Goal: Task Accomplishment & Management: Complete application form

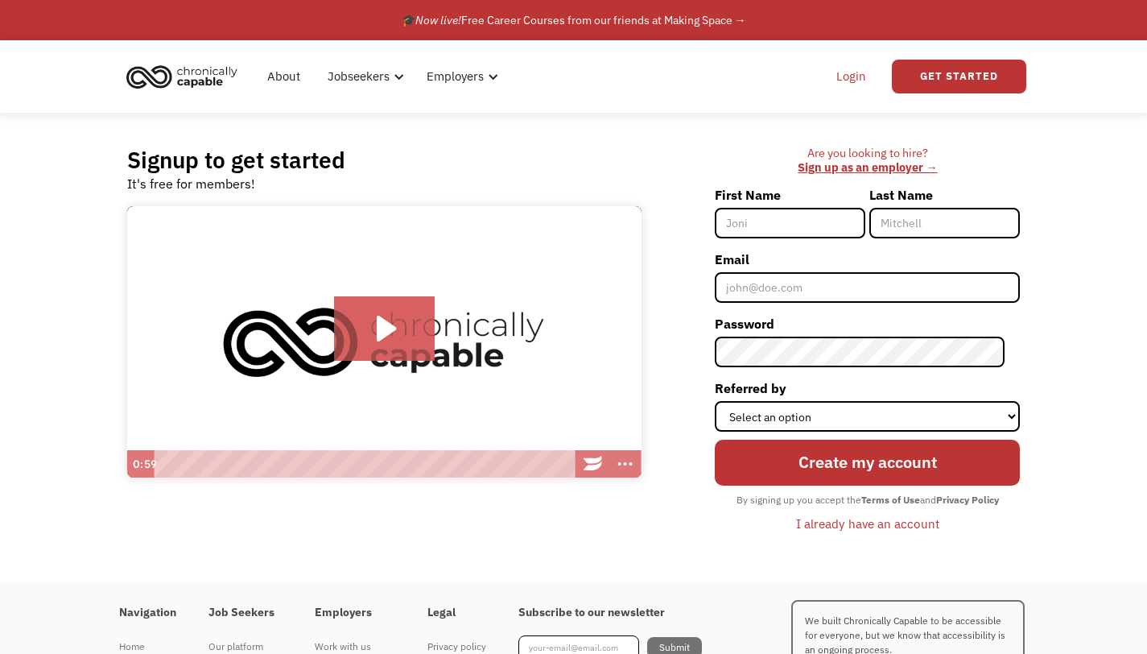
click at [856, 71] on link "Login" at bounding box center [851, 77] width 49 height 52
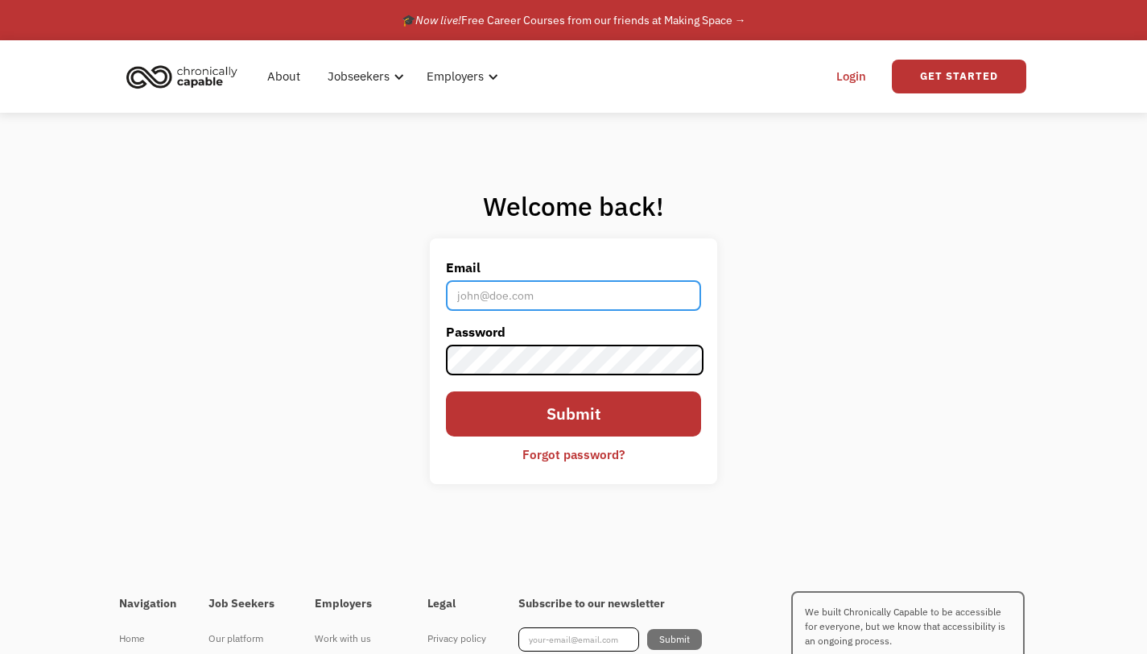
type input "[EMAIL_ADDRESS][DOMAIN_NAME]"
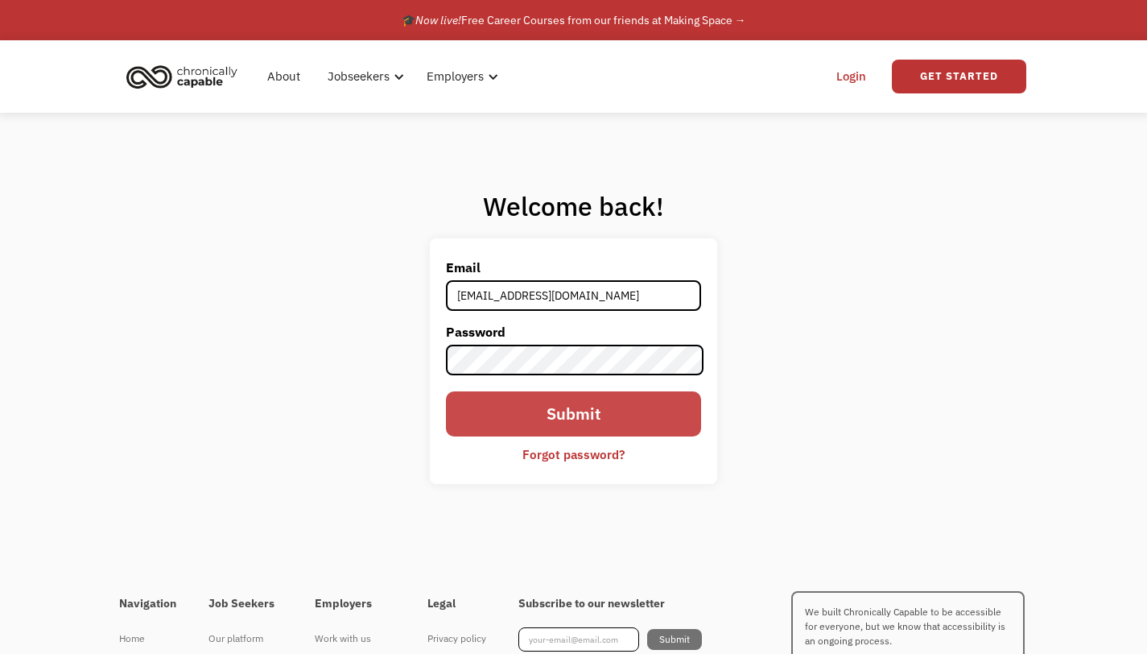
click at [542, 416] on input "Submit" at bounding box center [573, 413] width 254 height 45
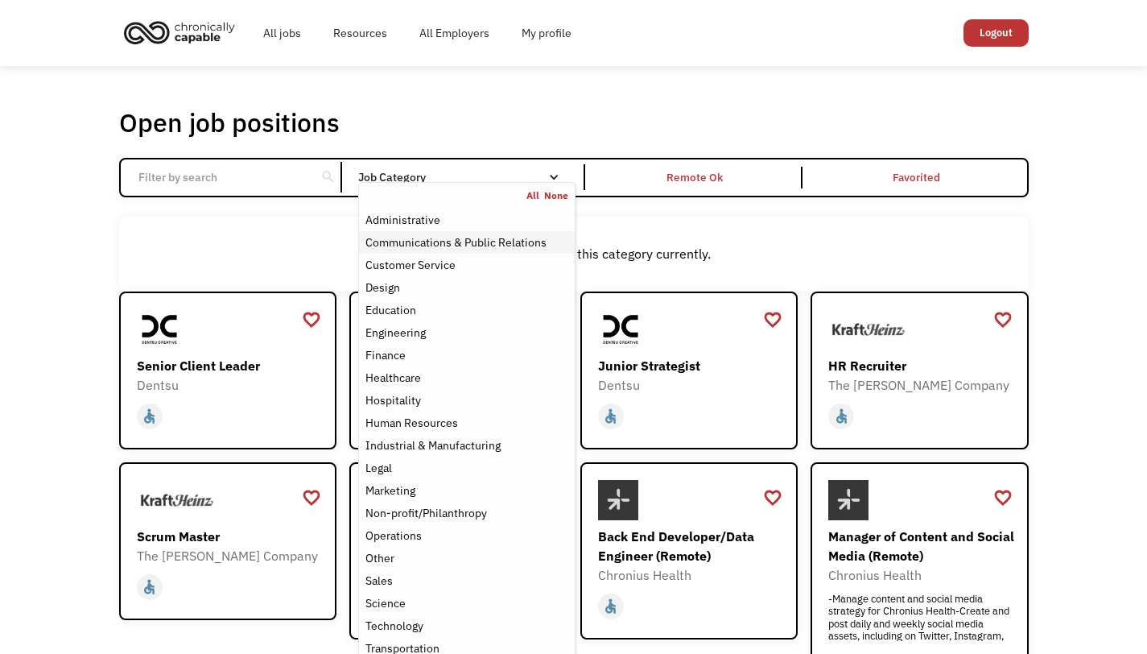
click at [486, 242] on div "Communications & Public Relations" at bounding box center [455, 242] width 181 height 19
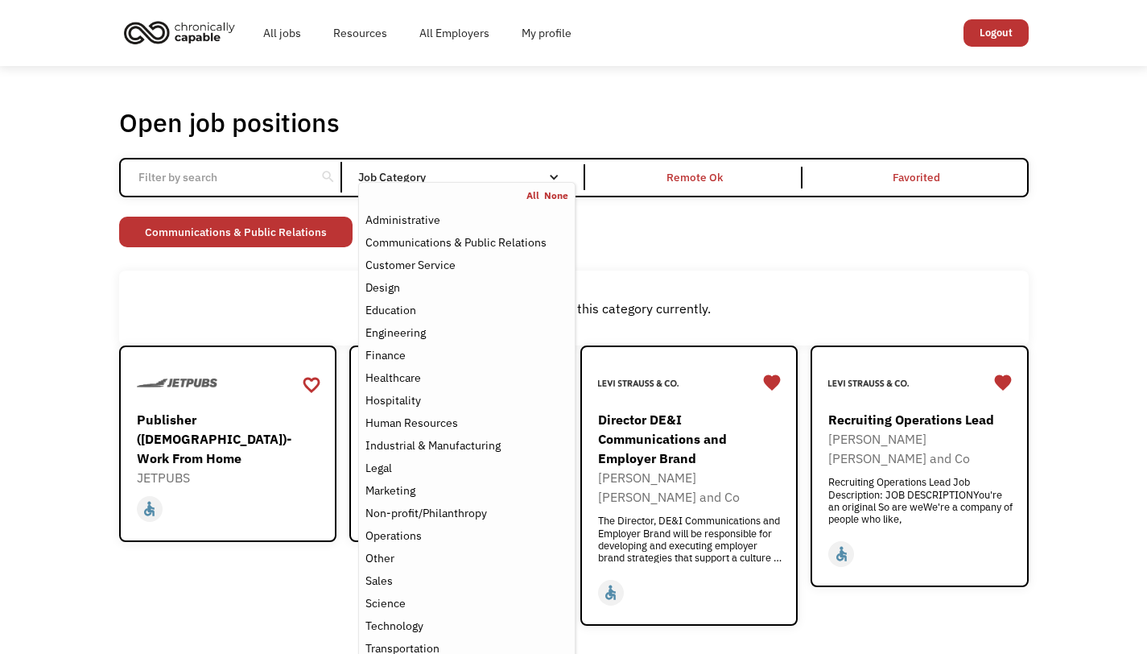
click at [1073, 231] on div "Open job positions You have X liked items Search search Filter by category Admi…" at bounding box center [573, 366] width 1147 height 600
click at [409, 487] on div "Marketing" at bounding box center [390, 489] width 50 height 19
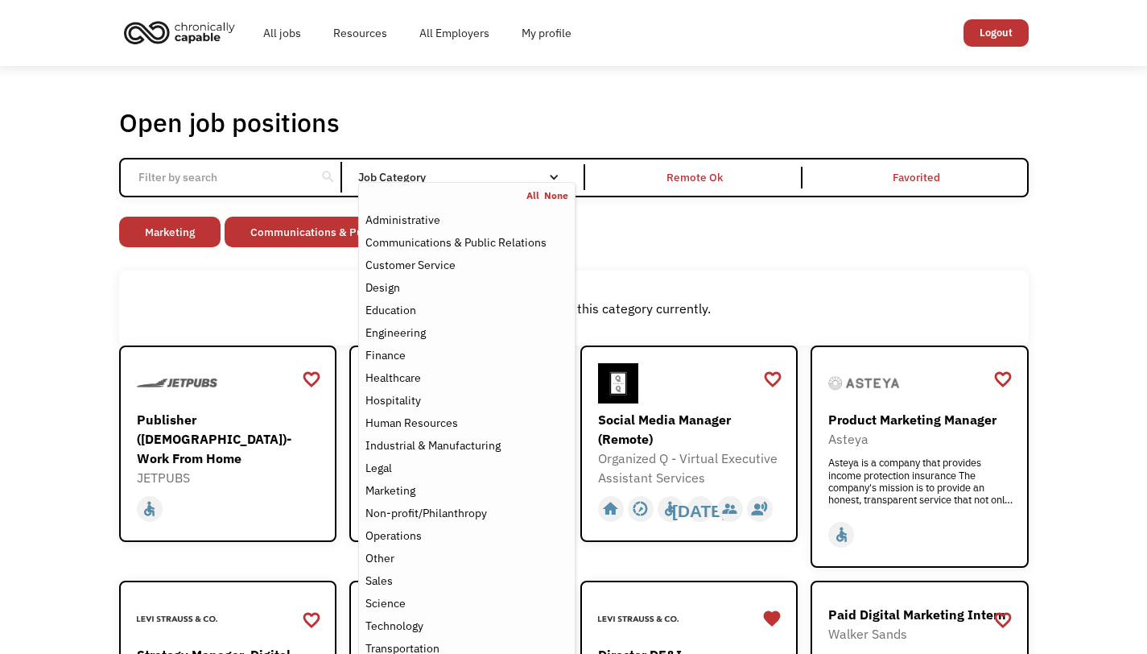
click at [1112, 244] on div "Open job positions You have X liked items Search search Filter by category Admi…" at bounding box center [573, 610] width 1147 height 1089
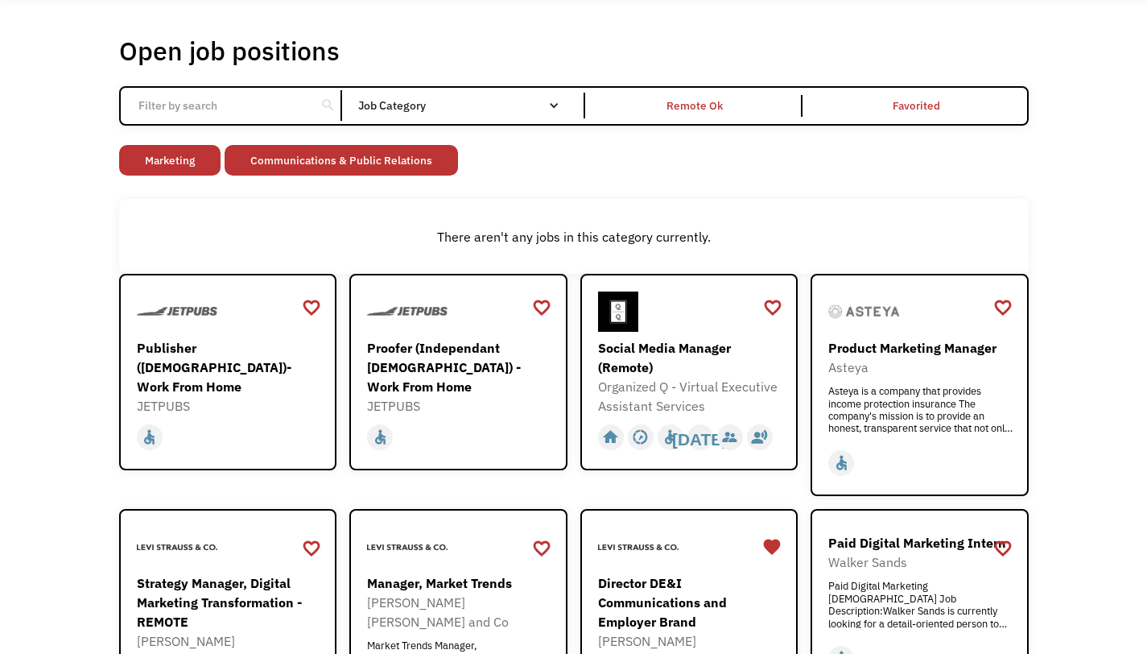
scroll to position [64, 0]
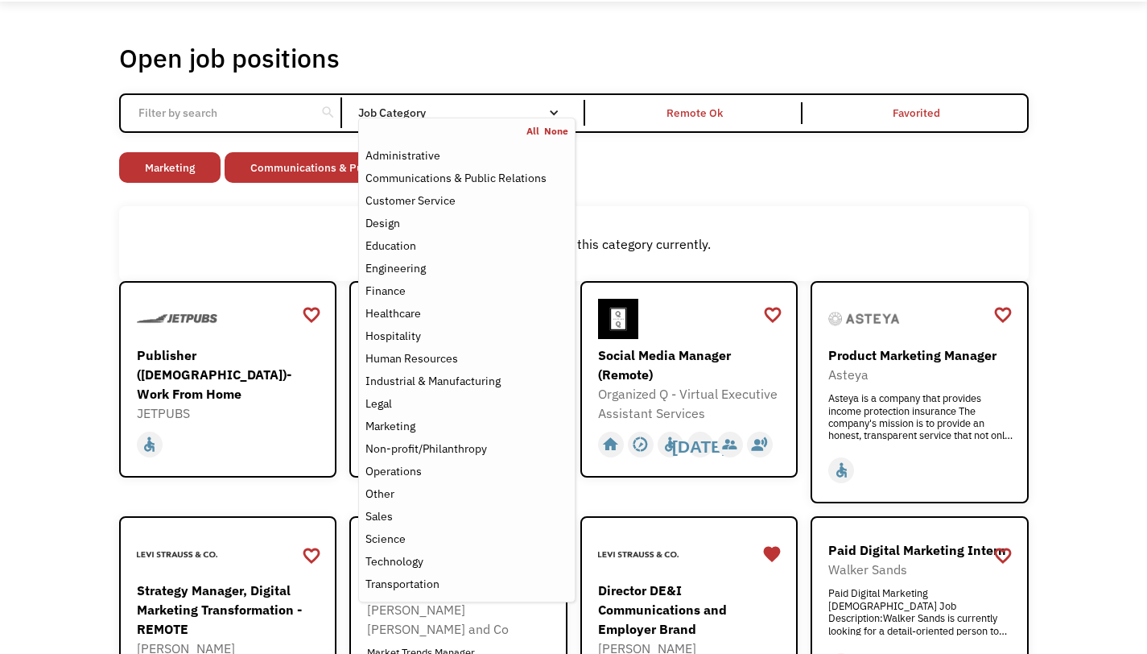
click at [548, 108] on div "Email Form" at bounding box center [553, 112] width 11 height 11
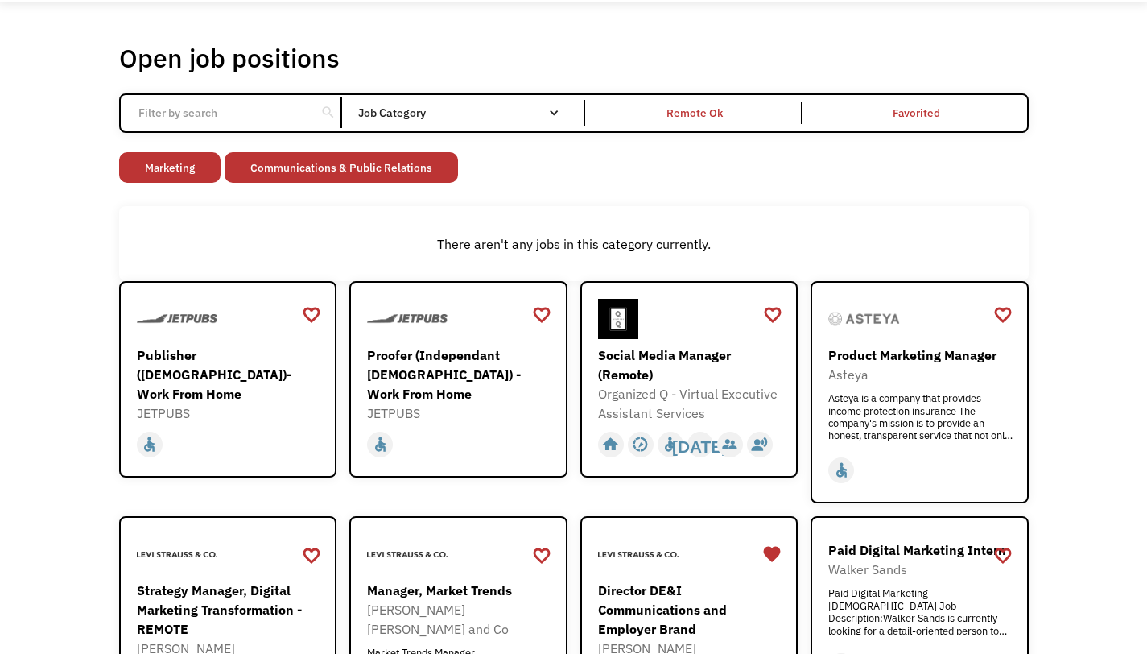
click at [548, 108] on div "Email Form" at bounding box center [553, 112] width 11 height 11
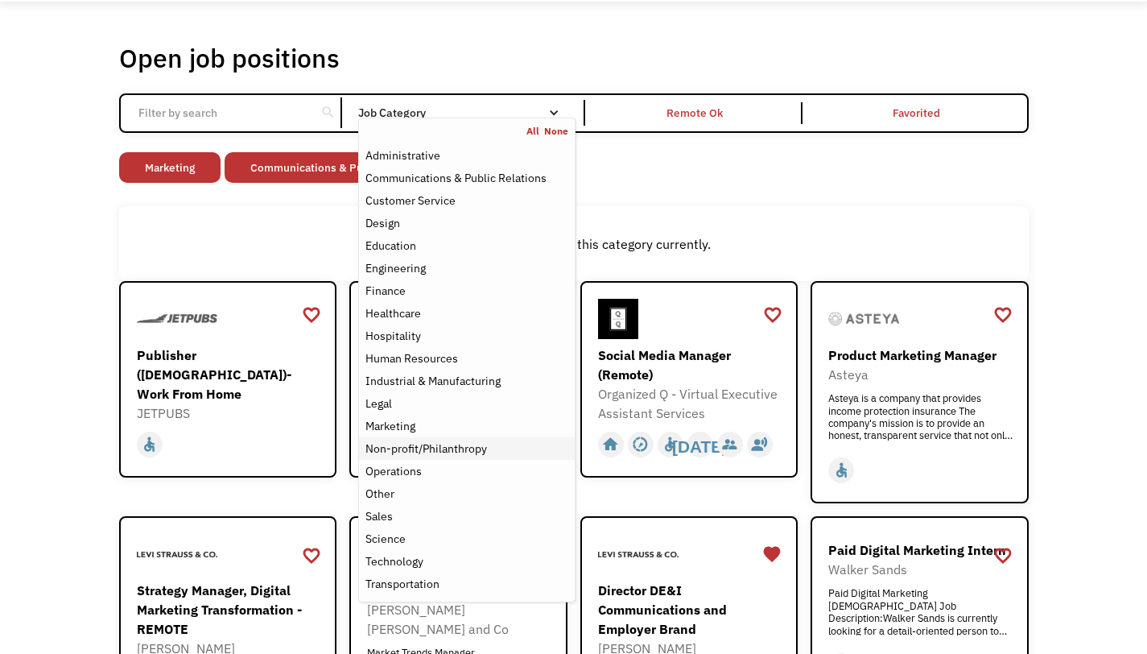
click at [467, 451] on div "Non-profit/Philanthropy" at bounding box center [426, 448] width 122 height 19
click at [1107, 196] on div "Open job positions You have X liked items Search search Filter by category Admi…" at bounding box center [573, 546] width 1147 height 1089
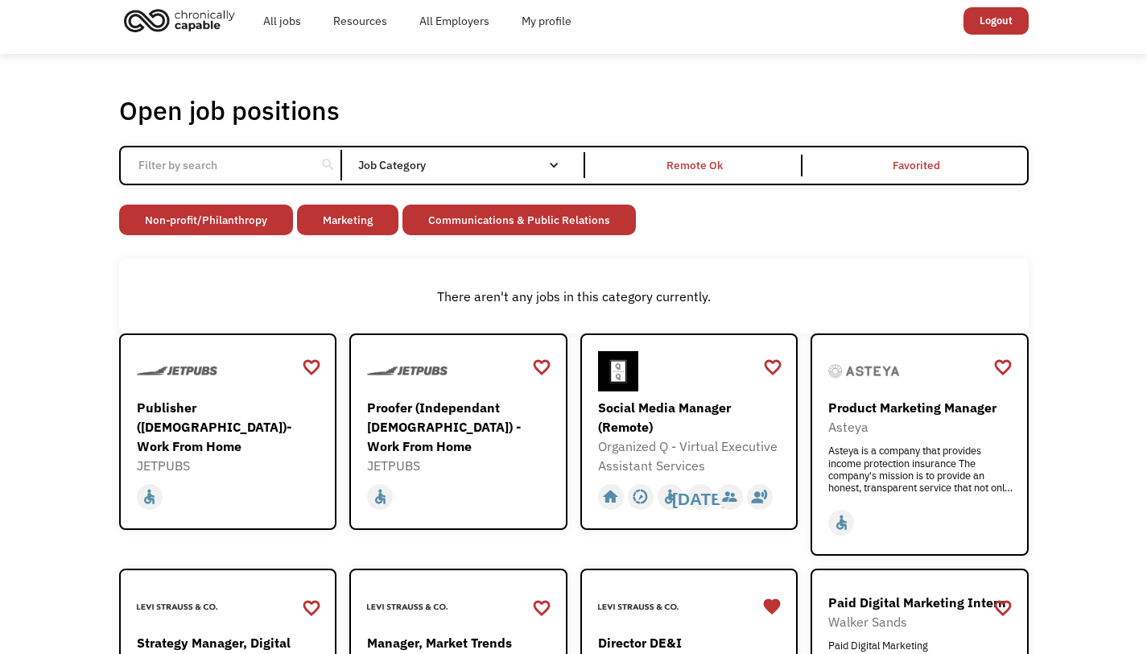
scroll to position [10, 0]
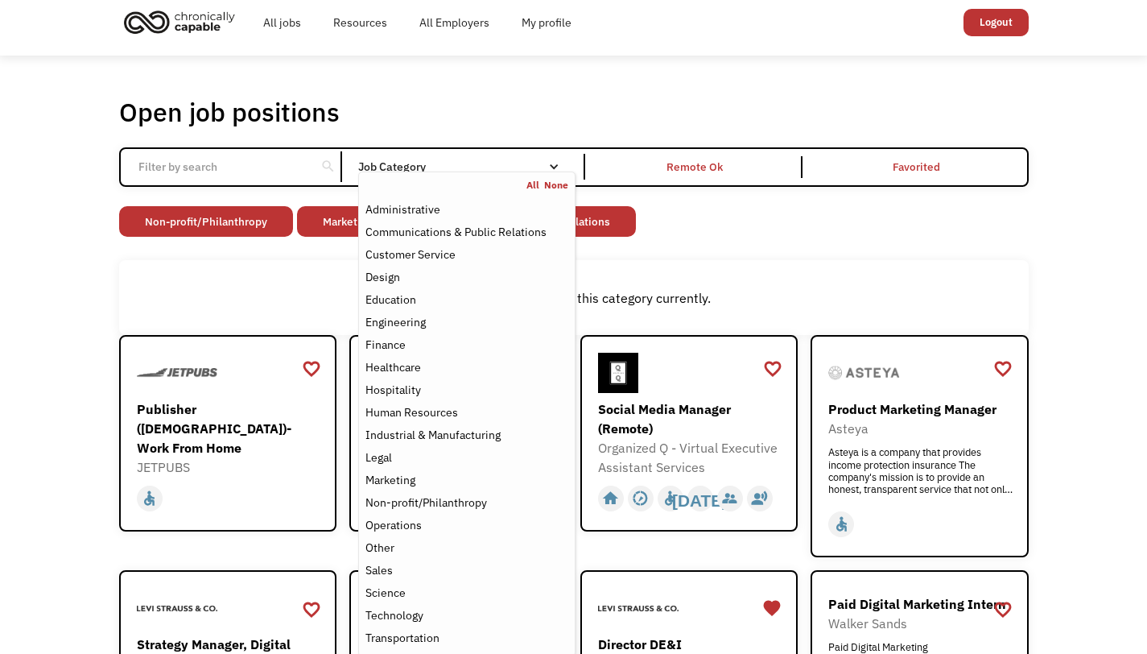
click at [554, 184] on link "None" at bounding box center [556, 185] width 24 height 13
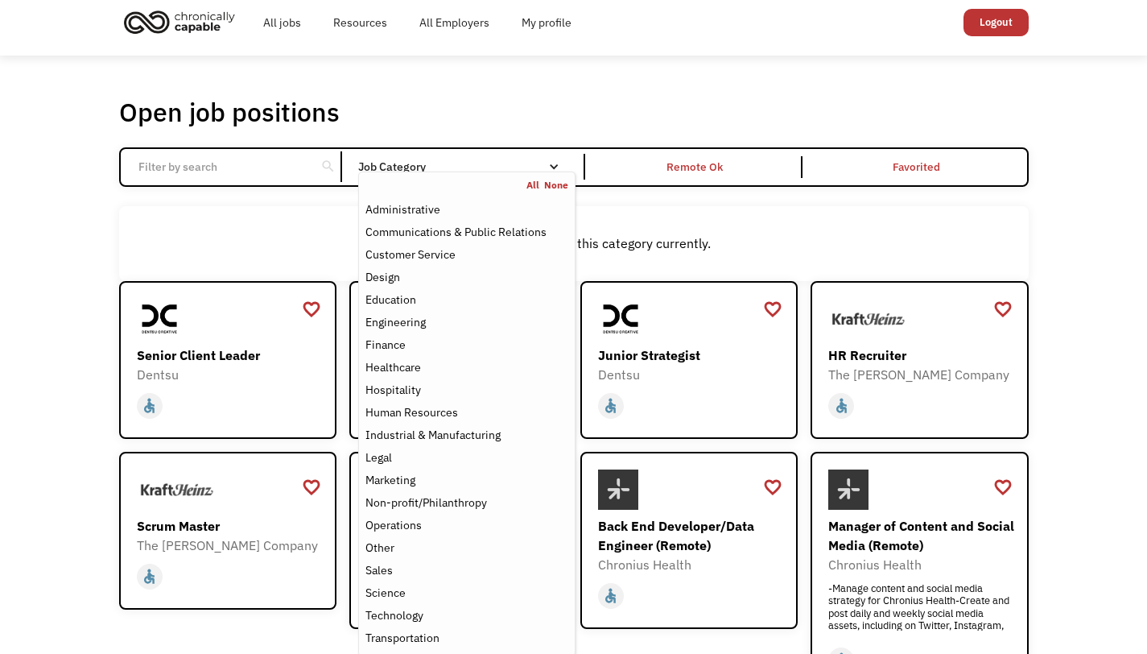
click at [55, 281] on div "Open job positions You have X liked items Search search Filter by category Admi…" at bounding box center [573, 531] width 1147 height 950
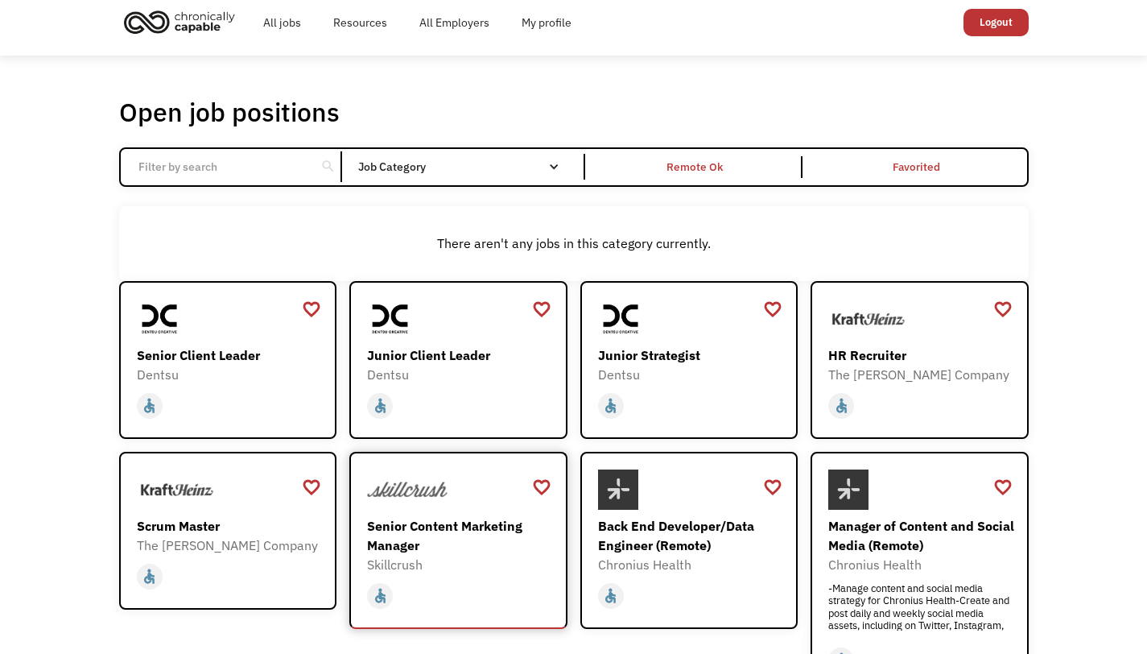
click at [407, 536] on div "Senior Content Marketing Manager" at bounding box center [460, 535] width 187 height 39
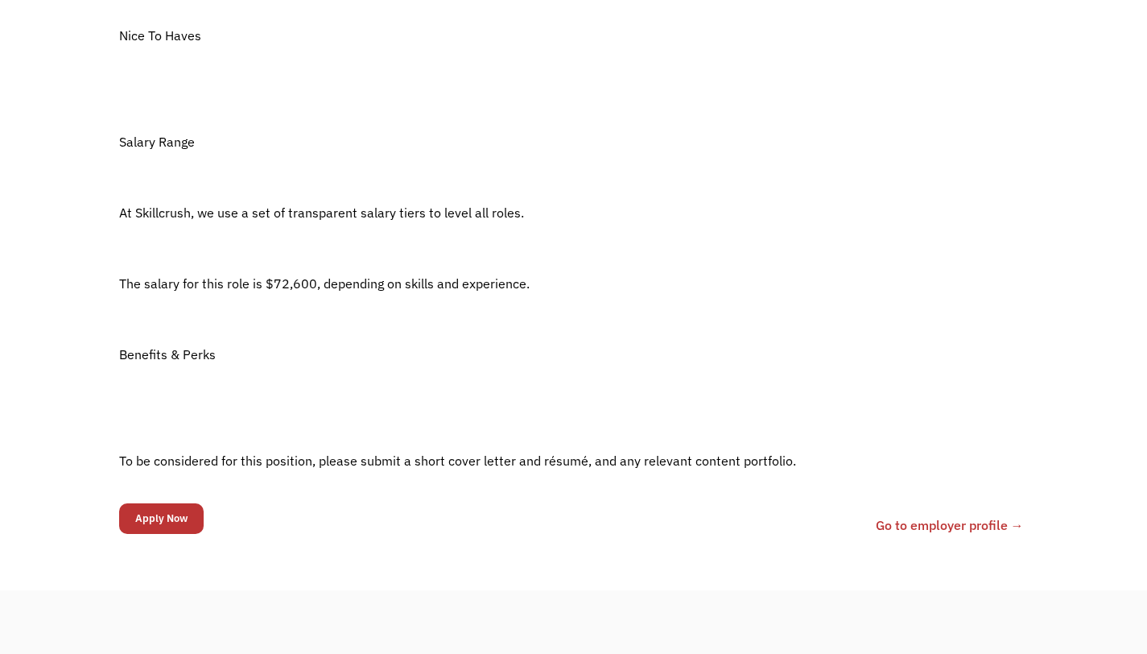
scroll to position [1197, 0]
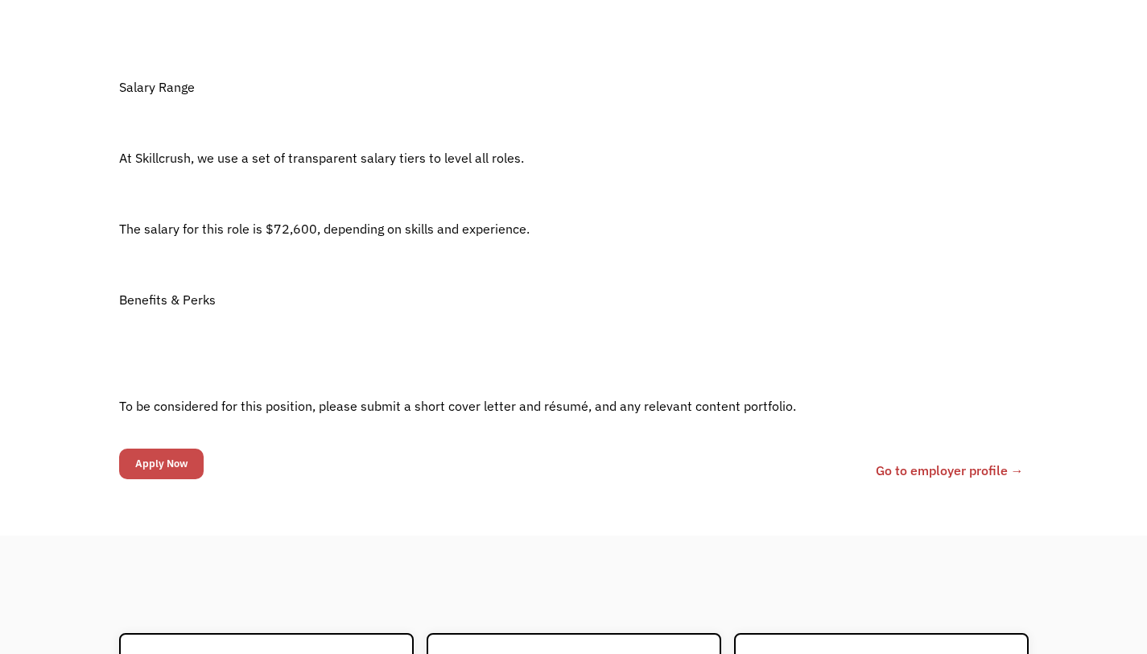
click at [154, 458] on input "Apply Now" at bounding box center [161, 463] width 85 height 31
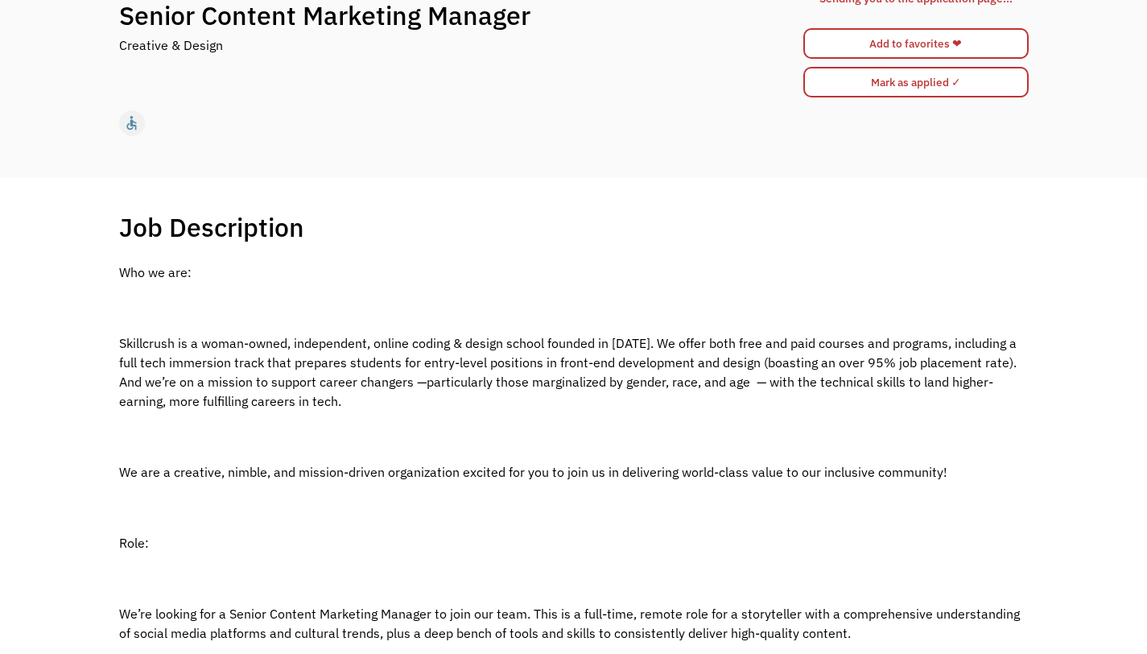
scroll to position [0, 0]
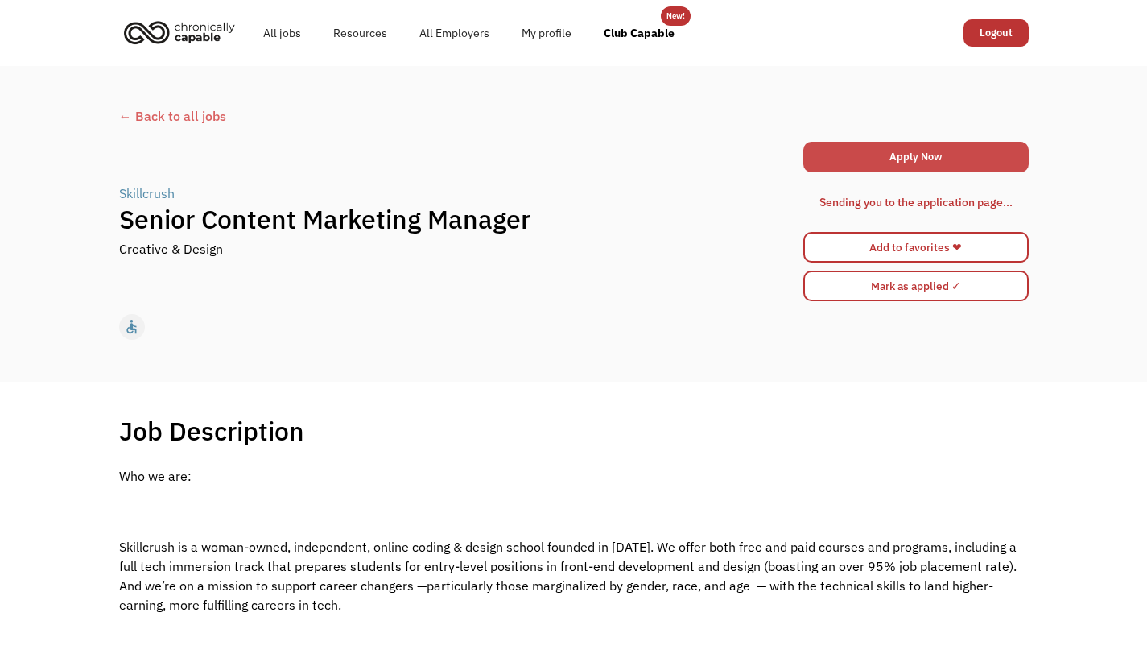
click at [889, 154] on link "Apply Now" at bounding box center [915, 157] width 225 height 31
